Goal: Task Accomplishment & Management: Manage account settings

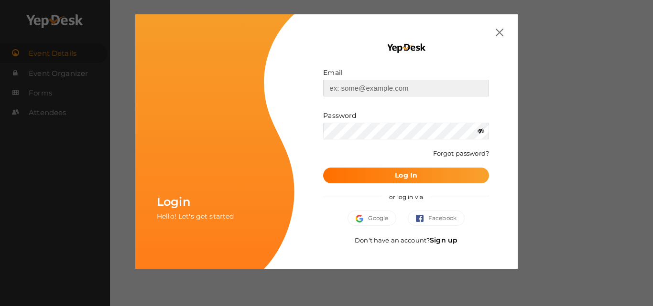
click at [345, 88] on input "text" at bounding box center [406, 88] width 166 height 17
type input "[EMAIL_ADDRESS][DOMAIN_NAME]"
click at [412, 179] on b "Log In" at bounding box center [406, 175] width 22 height 9
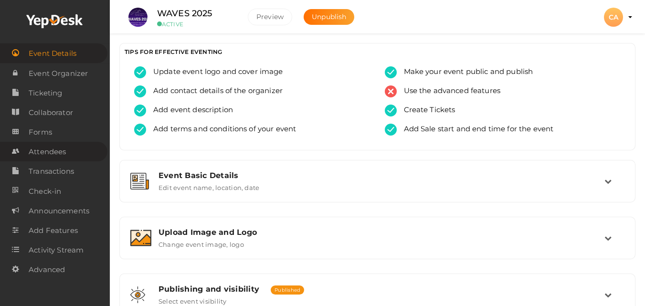
click at [35, 155] on span "Attendees" at bounding box center [47, 151] width 37 height 19
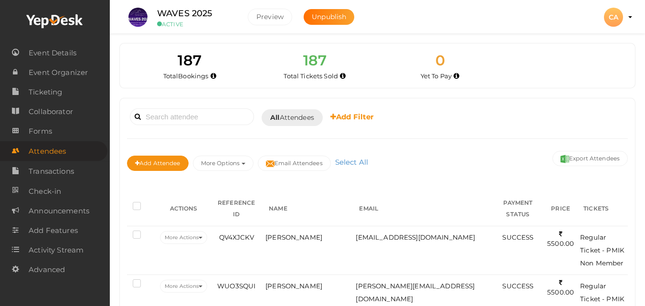
click at [609, 24] on div "CA" at bounding box center [613, 17] width 19 height 19
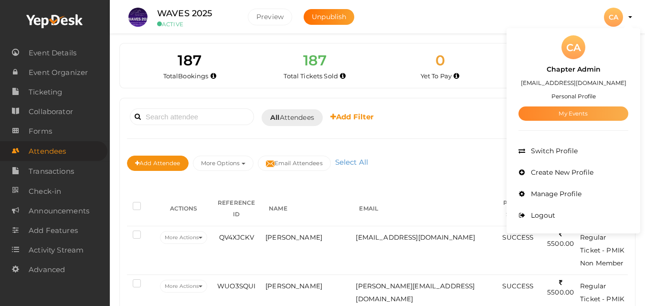
click at [574, 111] on link "My Events" at bounding box center [574, 114] width 110 height 14
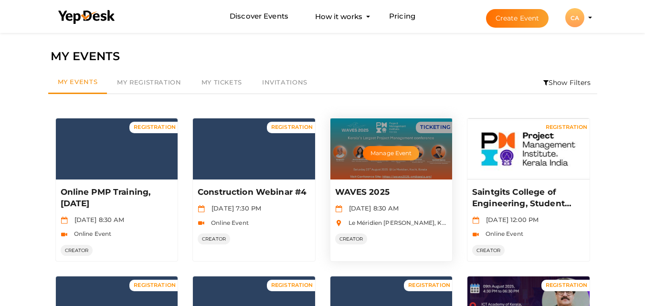
click at [370, 198] on p "WAVES 2025" at bounding box center [390, 192] width 110 height 11
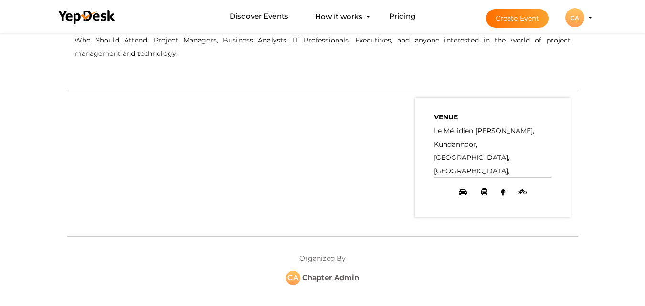
scroll to position [268, 0]
